Goal: Use online tool/utility: Utilize a website feature to perform a specific function

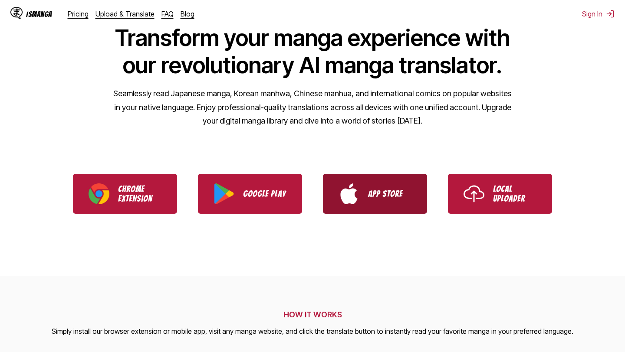
scroll to position [69, 0]
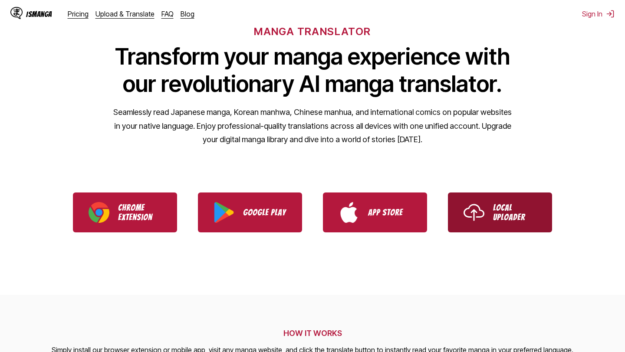
click at [496, 193] on link "Local Uploader" at bounding box center [500, 213] width 104 height 40
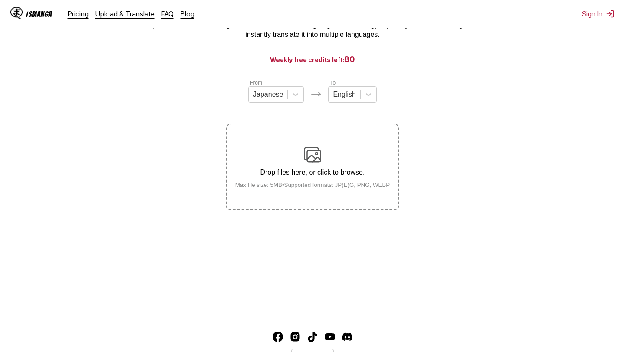
scroll to position [71, 0]
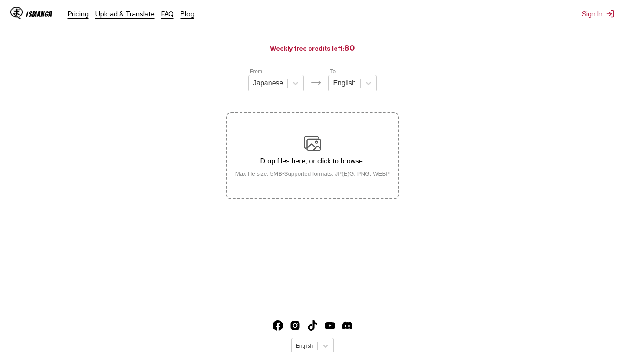
click at [311, 165] on p "Drop files here, or click to browse." at bounding box center [312, 161] width 169 height 8
click at [0, 0] on input "Drop files here, or click to browse. Max file size: 5MB • Supported formats: JP…" at bounding box center [0, 0] width 0 height 0
click at [347, 175] on div "Drop files here, or click to browse. Max file size: 5MB • Supported formats: JP…" at bounding box center [312, 156] width 169 height 42
click at [0, 0] on input "Drop files here, or click to browse. Max file size: 5MB • Supported formats: JP…" at bounding box center [0, 0] width 0 height 0
click at [280, 85] on div at bounding box center [268, 84] width 30 height 10
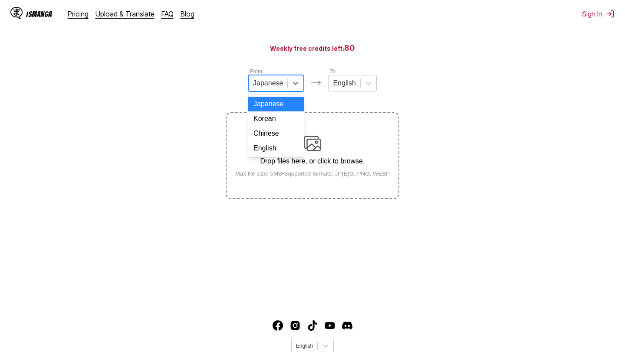
click at [314, 107] on div "From Japanese, 1 of 4. 4 results available. Use Up and Down to choose options, …" at bounding box center [312, 133] width 173 height 132
click at [276, 83] on div at bounding box center [268, 84] width 30 height 10
click at [343, 134] on label "Drop files here, or click to browse. Max file size: 5MB • Supported formats: JP…" at bounding box center [312, 155] width 172 height 85
click at [0, 0] on input "Drop files here, or click to browse. Max file size: 5MB • Supported formats: JP…" at bounding box center [0, 0] width 0 height 0
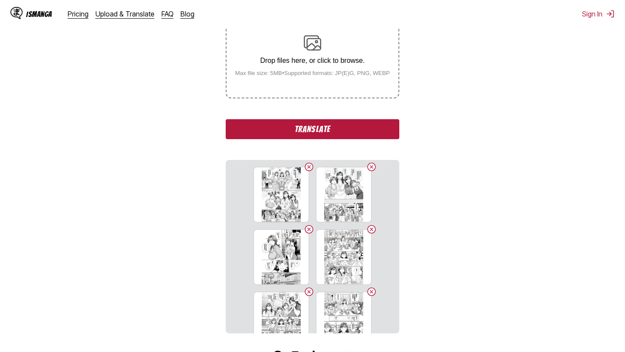
scroll to position [185, 0]
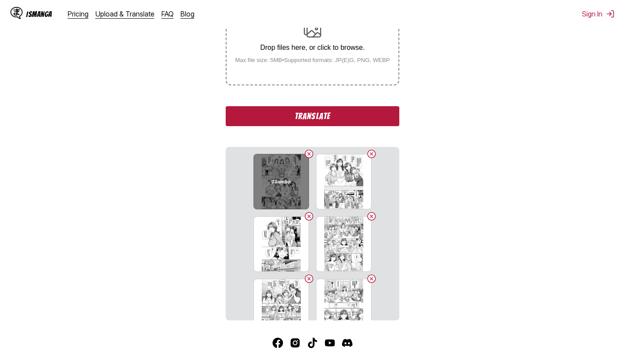
click at [264, 192] on div "03.webp" at bounding box center [281, 182] width 56 height 56
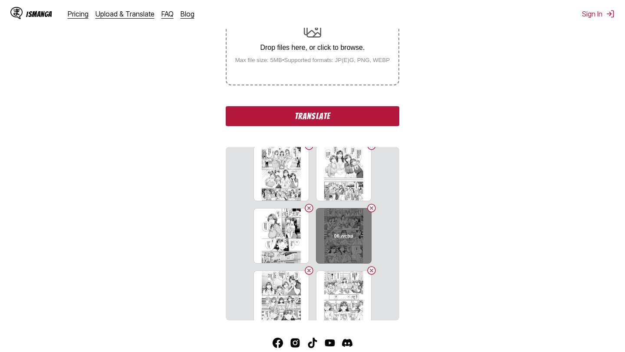
scroll to position [0, 0]
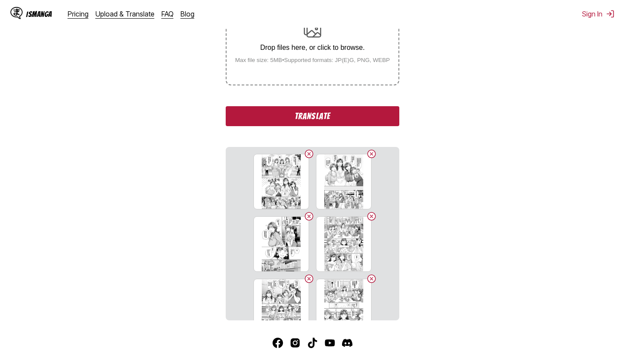
click at [285, 126] on button "Translate" at bounding box center [312, 116] width 173 height 20
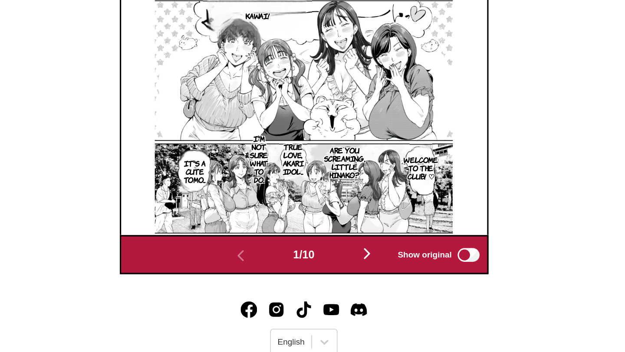
scroll to position [340, 0]
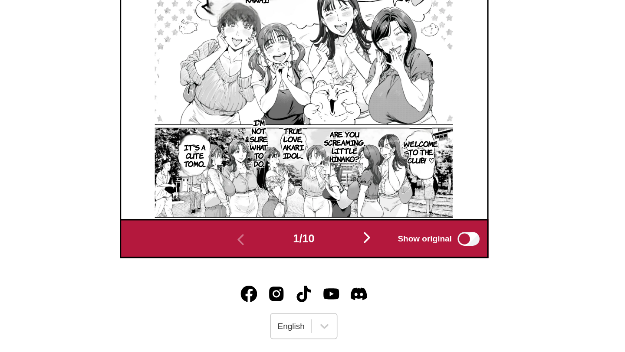
click at [354, 285] on img "button" at bounding box center [352, 280] width 10 height 10
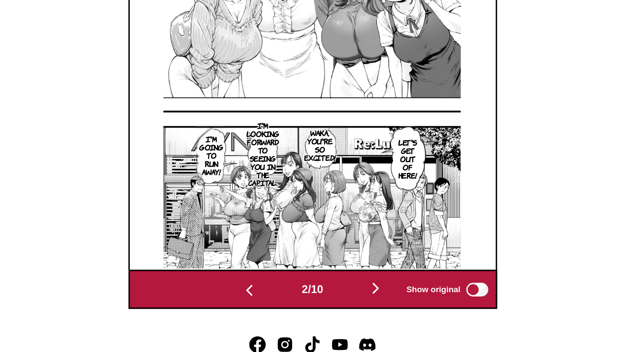
scroll to position [373, 0]
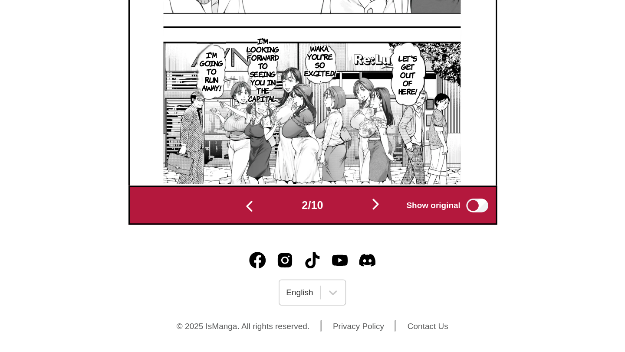
click at [355, 261] on img "button" at bounding box center [352, 258] width 10 height 10
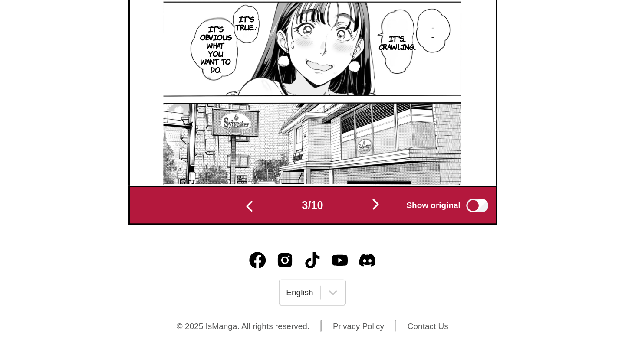
click at [352, 265] on button "button" at bounding box center [352, 259] width 52 height 13
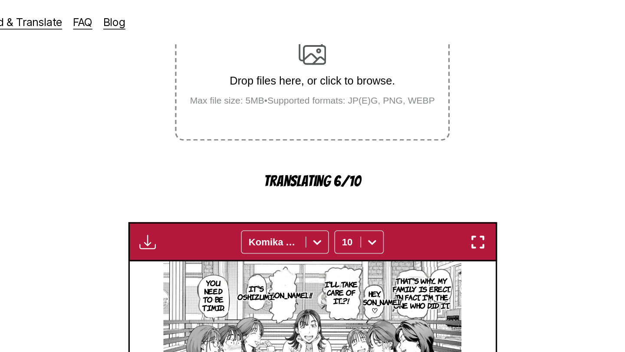
scroll to position [87, 0]
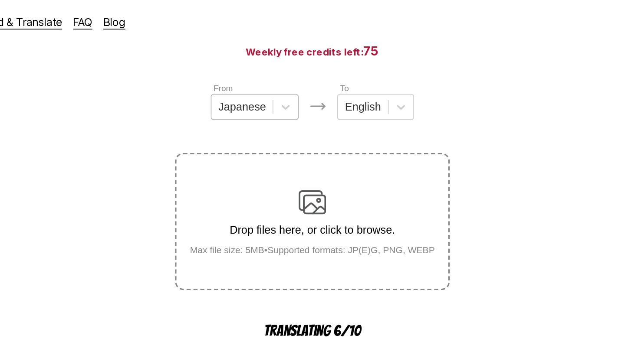
click at [268, 69] on div at bounding box center [268, 68] width 30 height 10
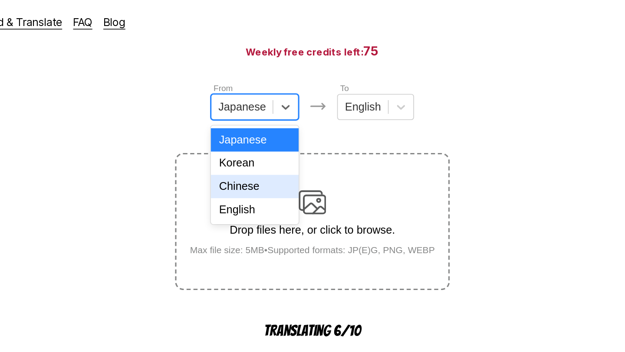
click at [281, 118] on div "Chinese" at bounding box center [276, 118] width 56 height 15
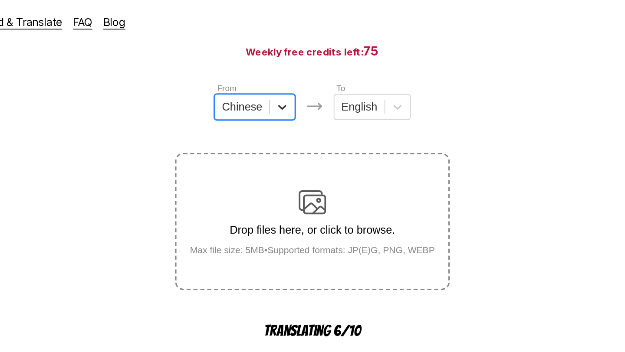
click at [288, 68] on div at bounding box center [293, 68] width 16 height 16
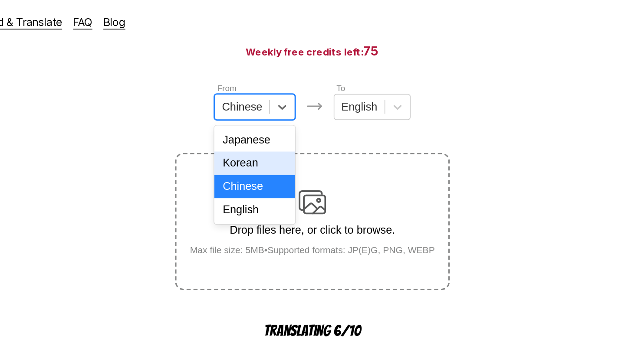
click at [269, 103] on div "Korean" at bounding box center [275, 103] width 51 height 15
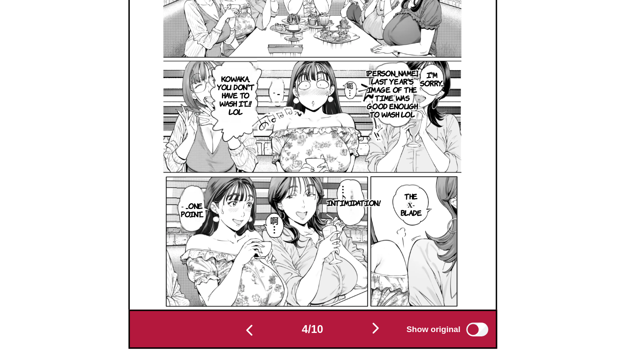
scroll to position [373, 0]
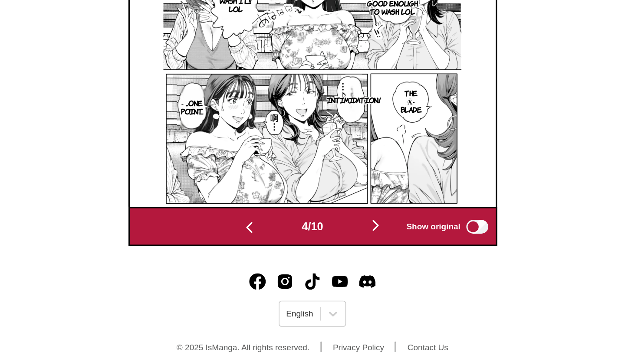
click at [356, 258] on img "button" at bounding box center [352, 258] width 10 height 10
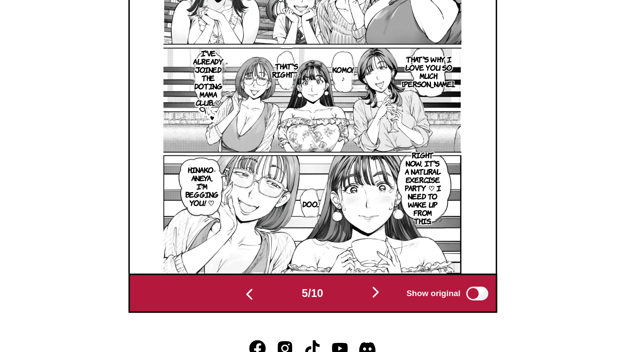
click at [353, 257] on img "button" at bounding box center [352, 258] width 10 height 10
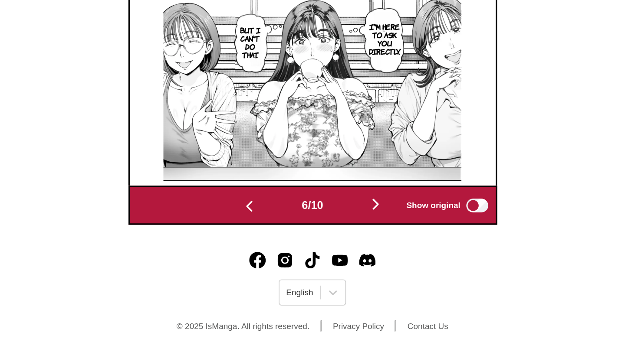
click at [352, 258] on img "button" at bounding box center [352, 258] width 10 height 10
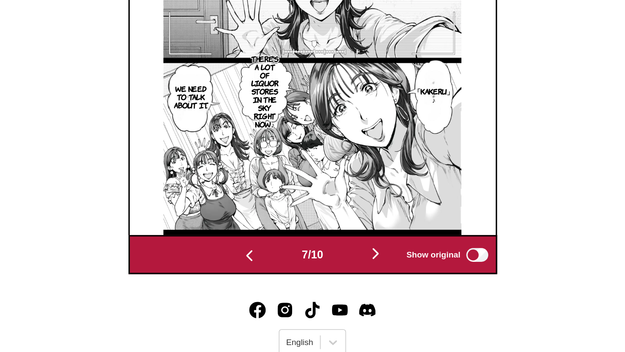
scroll to position [359, 0]
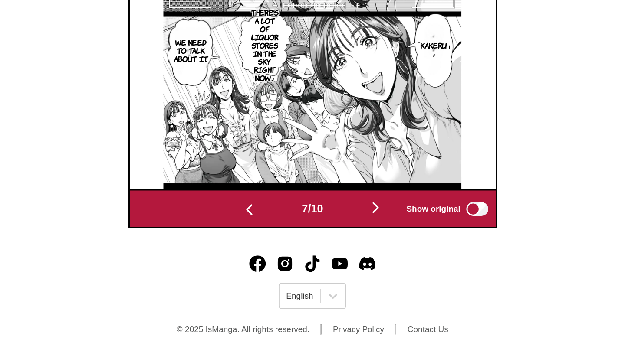
click at [358, 268] on button "button" at bounding box center [352, 261] width 52 height 13
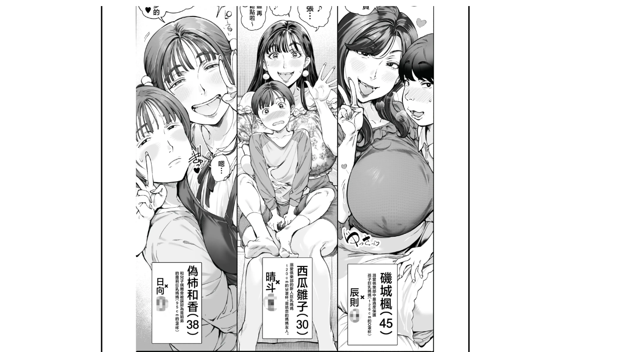
scroll to position [343, 0]
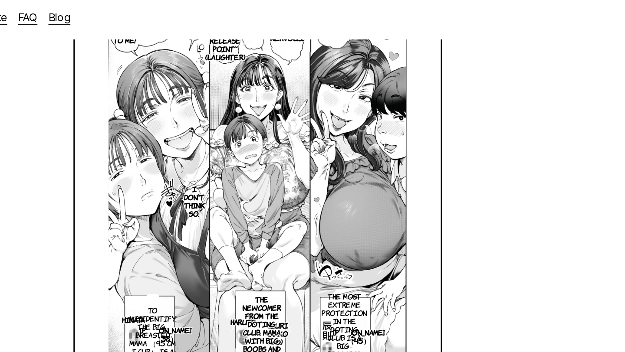
click at [353, 86] on img at bounding box center [312, 116] width 188 height 261
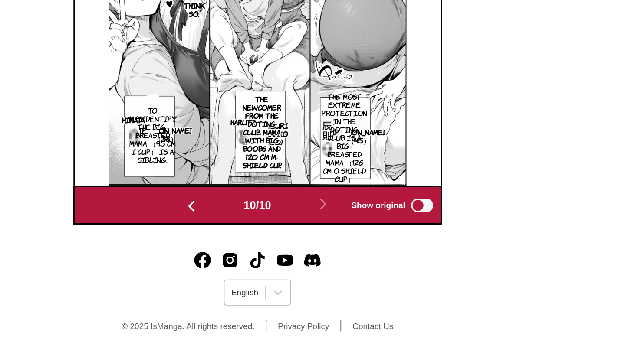
click at [314, 318] on div "English" at bounding box center [304, 314] width 26 height 11
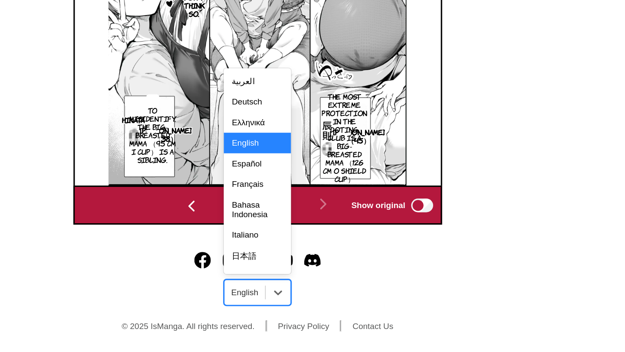
click at [343, 303] on footer "English selected, 4 of 19. 19 results available. Use Up and Down to choose opti…" at bounding box center [312, 315] width 625 height 74
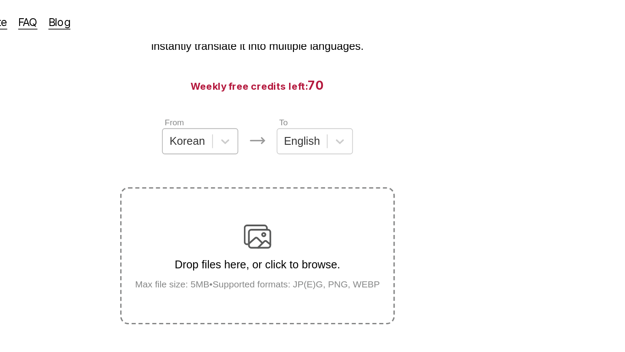
scroll to position [65, 0]
click at [277, 86] on div at bounding box center [268, 90] width 23 height 10
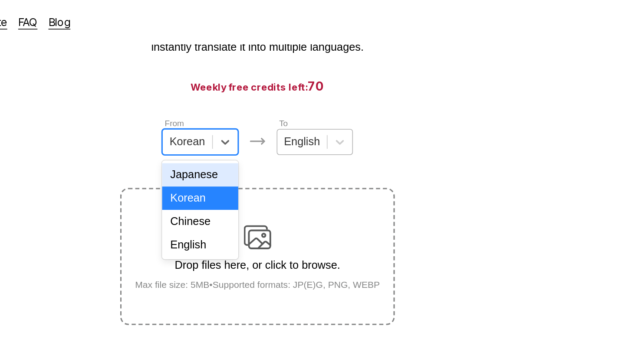
click at [330, 94] on input "text" at bounding box center [330, 90] width 2 height 8
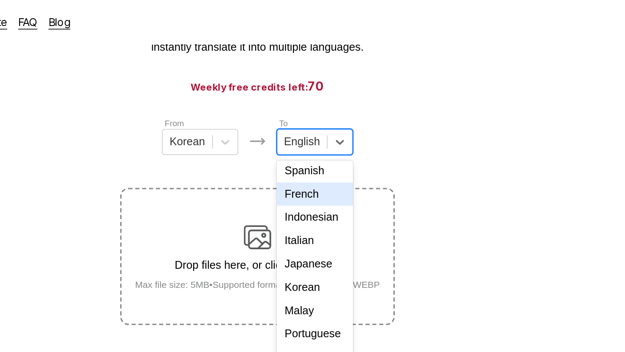
scroll to position [131, 0]
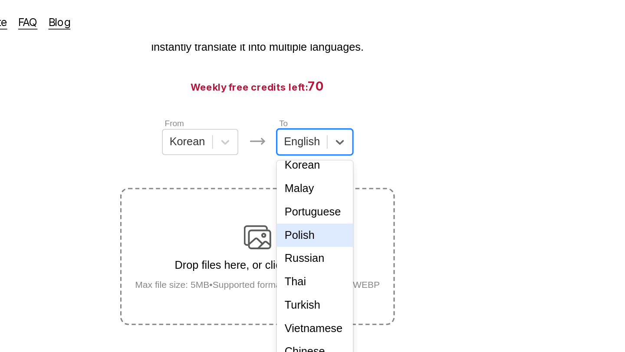
click at [399, 102] on div "From Korean To Polish, 12 of 17. 17 results available. Use Up and Down to choos…" at bounding box center [312, 140] width 173 height 132
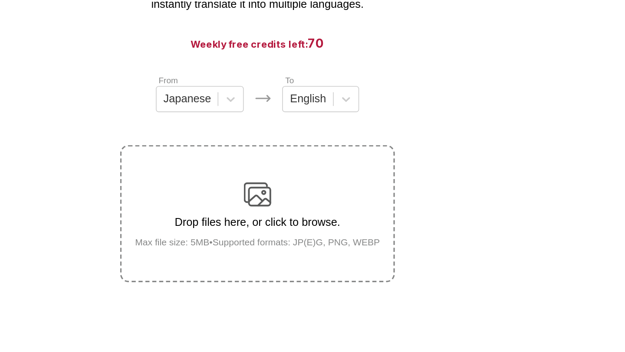
click at [280, 183] on small "Max file size: 5MB • Supported formats: JP(E)G, PNG, WEBP" at bounding box center [312, 180] width 169 height 7
click at [0, 0] on input "Drop files here, or click to browse. Max file size: 5MB • Supported formats: JP…" at bounding box center [0, 0] width 0 height 0
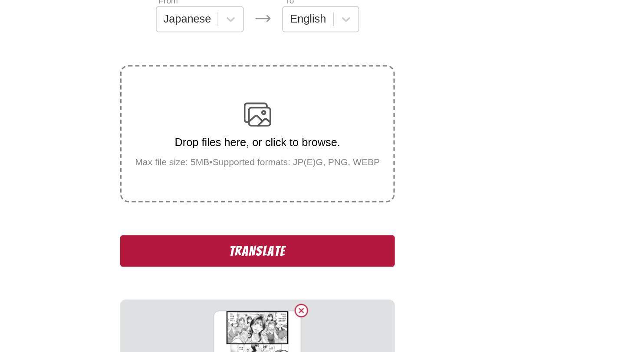
scroll to position [103, 0]
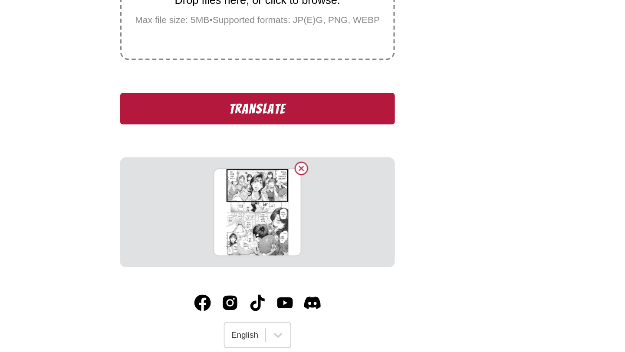
click at [303, 208] on button "Translate" at bounding box center [312, 198] width 173 height 20
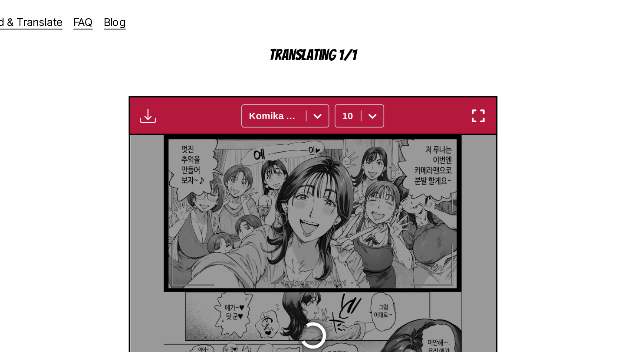
scroll to position [239, 0]
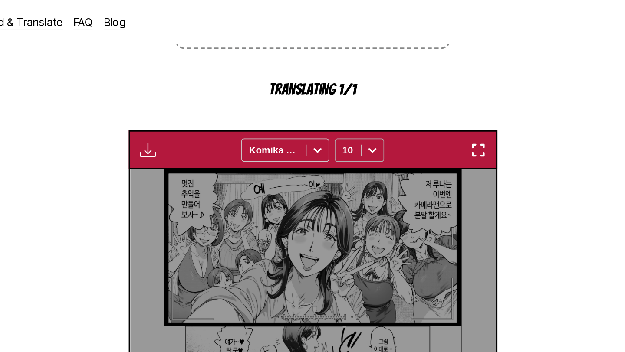
click at [336, 101] on div "10" at bounding box center [335, 95] width 16 height 12
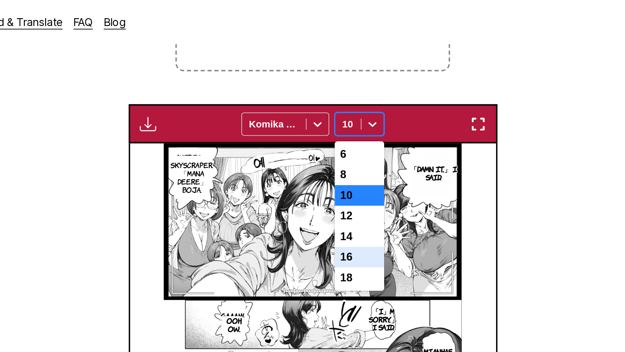
scroll to position [218, 0]
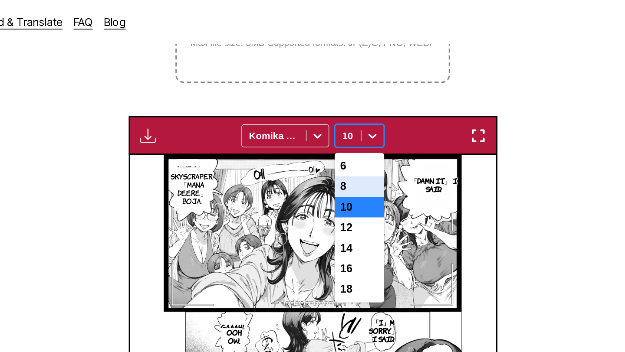
click at [464, 142] on section "From Japanese To English Drop files here, or click to browse. Max file size: 5M…" at bounding box center [312, 152] width 611 height 463
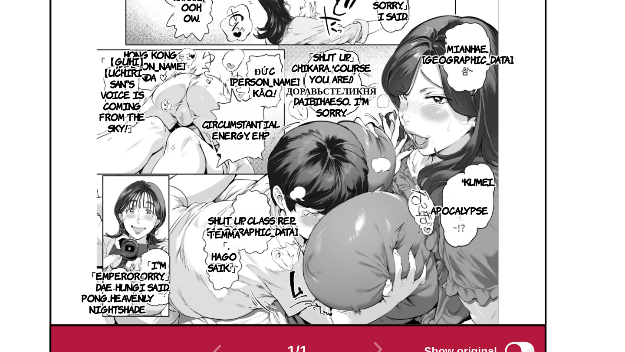
scroll to position [273, 0]
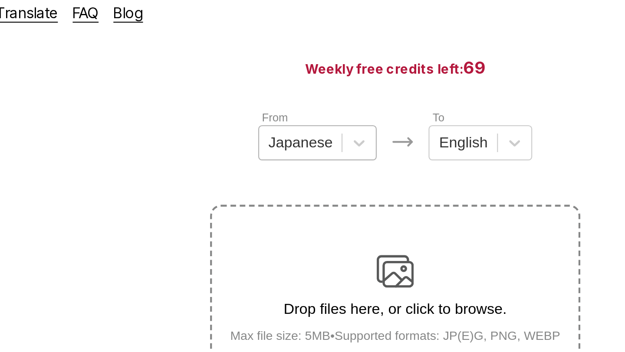
click at [276, 75] on div at bounding box center [268, 75] width 30 height 10
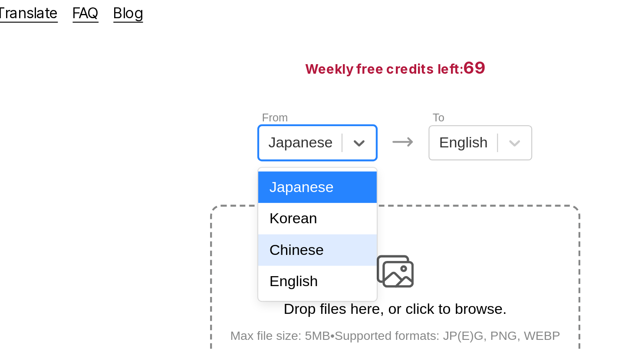
click at [275, 120] on div "Chinese" at bounding box center [276, 125] width 56 height 15
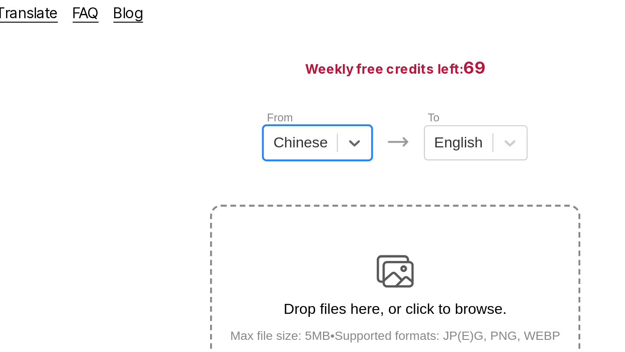
click at [267, 73] on div at bounding box center [268, 75] width 26 height 10
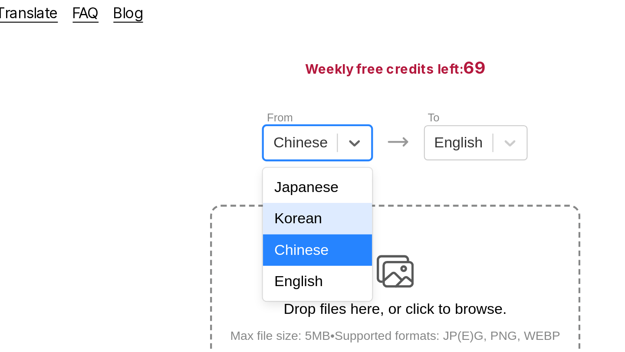
click at [267, 116] on div "Korean" at bounding box center [275, 110] width 51 height 15
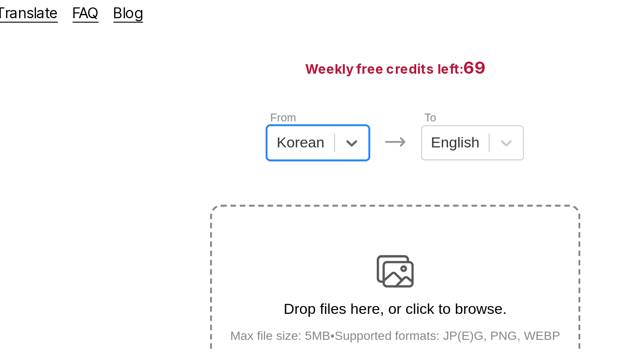
click at [305, 134] on img at bounding box center [312, 135] width 17 height 17
click at [0, 0] on input "Drop files here, or click to browse. Max file size: 5MB • Supported formats: JP…" at bounding box center [0, 0] width 0 height 0
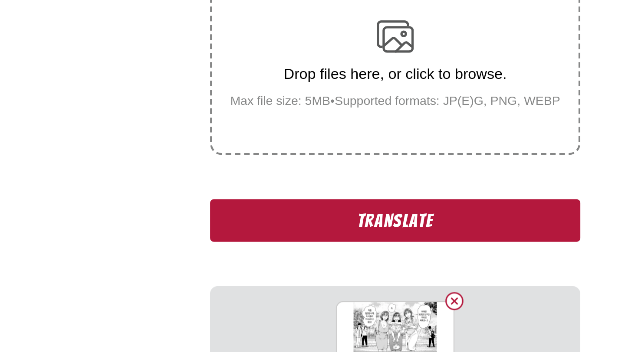
click at [286, 237] on button "Translate" at bounding box center [312, 228] width 173 height 20
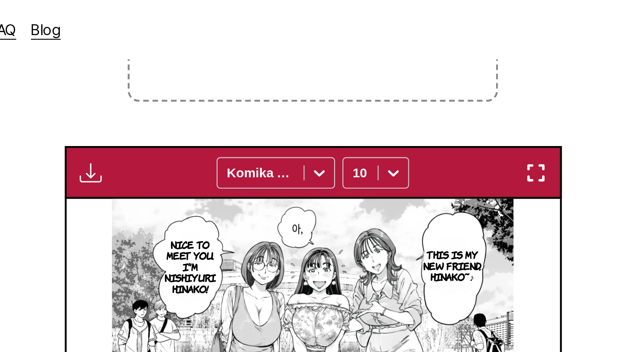
scroll to position [203, 0]
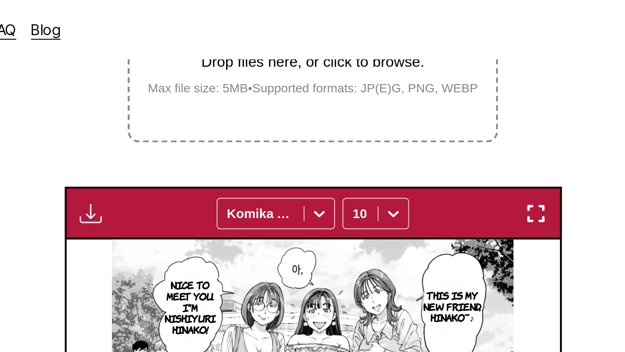
click at [330, 53] on label "Drop files here, or click to browse. Max file size: 5MB • Supported formats: JP…" at bounding box center [312, 23] width 172 height 85
click at [0, 0] on input "Drop files here, or click to browse. Max file size: 5MB • Supported formats: JP…" at bounding box center [0, 0] width 0 height 0
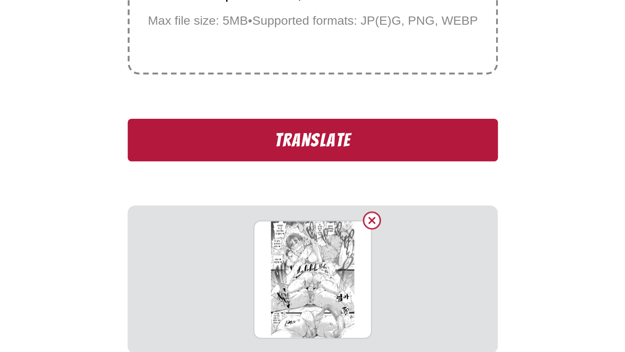
click at [318, 108] on button "Translate" at bounding box center [312, 98] width 173 height 20
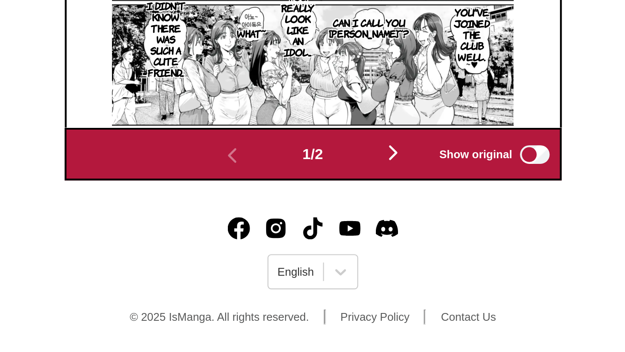
scroll to position [373, 0]
click at [350, 261] on img "button" at bounding box center [350, 258] width 10 height 10
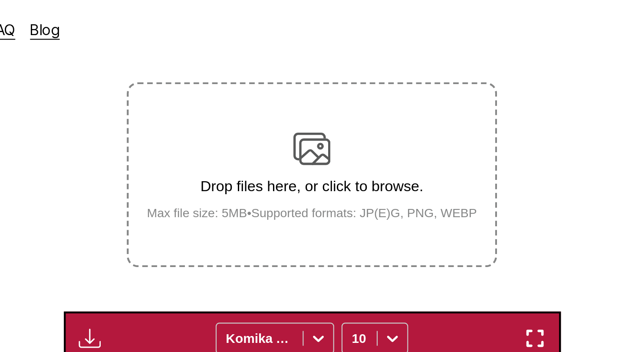
scroll to position [81, 0]
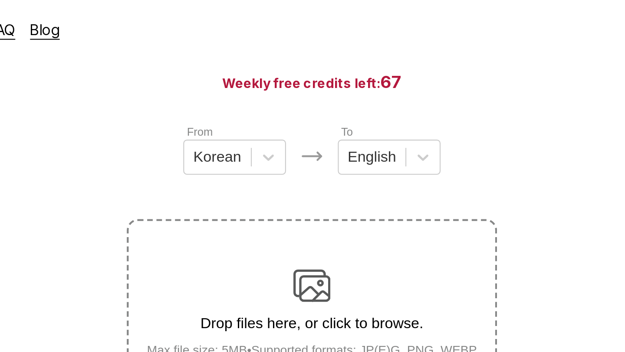
click at [336, 113] on label "Drop files here, or click to browse. Max file size: 5MB • Supported formats: JP…" at bounding box center [312, 146] width 172 height 85
click at [0, 0] on input "Drop files here, or click to browse. Max file size: 5MB • Supported formats: JP…" at bounding box center [0, 0] width 0 height 0
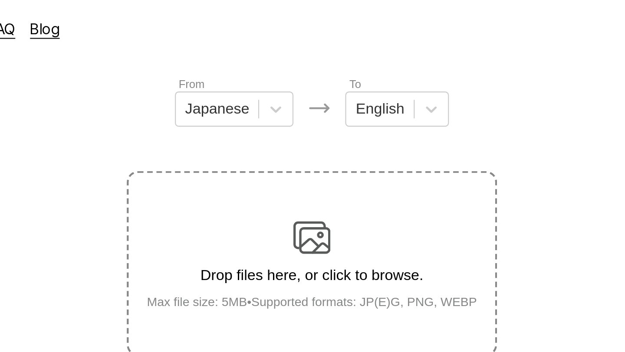
scroll to position [73, 0]
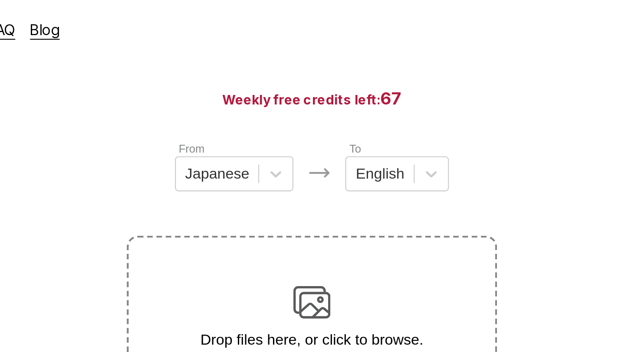
click at [303, 127] on label "Drop files here, or click to browse. Max file size: 5MB • Supported formats: JP…" at bounding box center [312, 153] width 172 height 85
click at [0, 0] on input "Drop files here, or click to browse. Max file size: 5MB • Supported formats: JP…" at bounding box center [0, 0] width 0 height 0
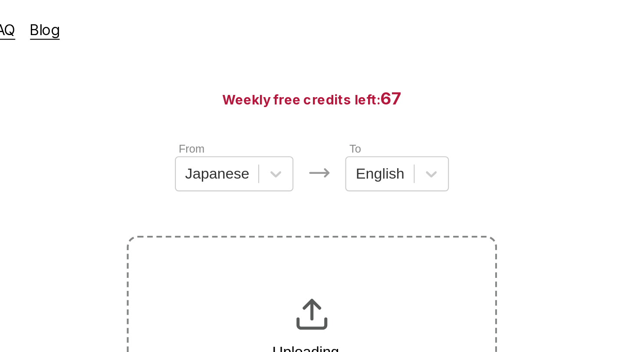
click at [268, 77] on div at bounding box center [268, 82] width 30 height 10
